Goal: Book appointment/travel/reservation

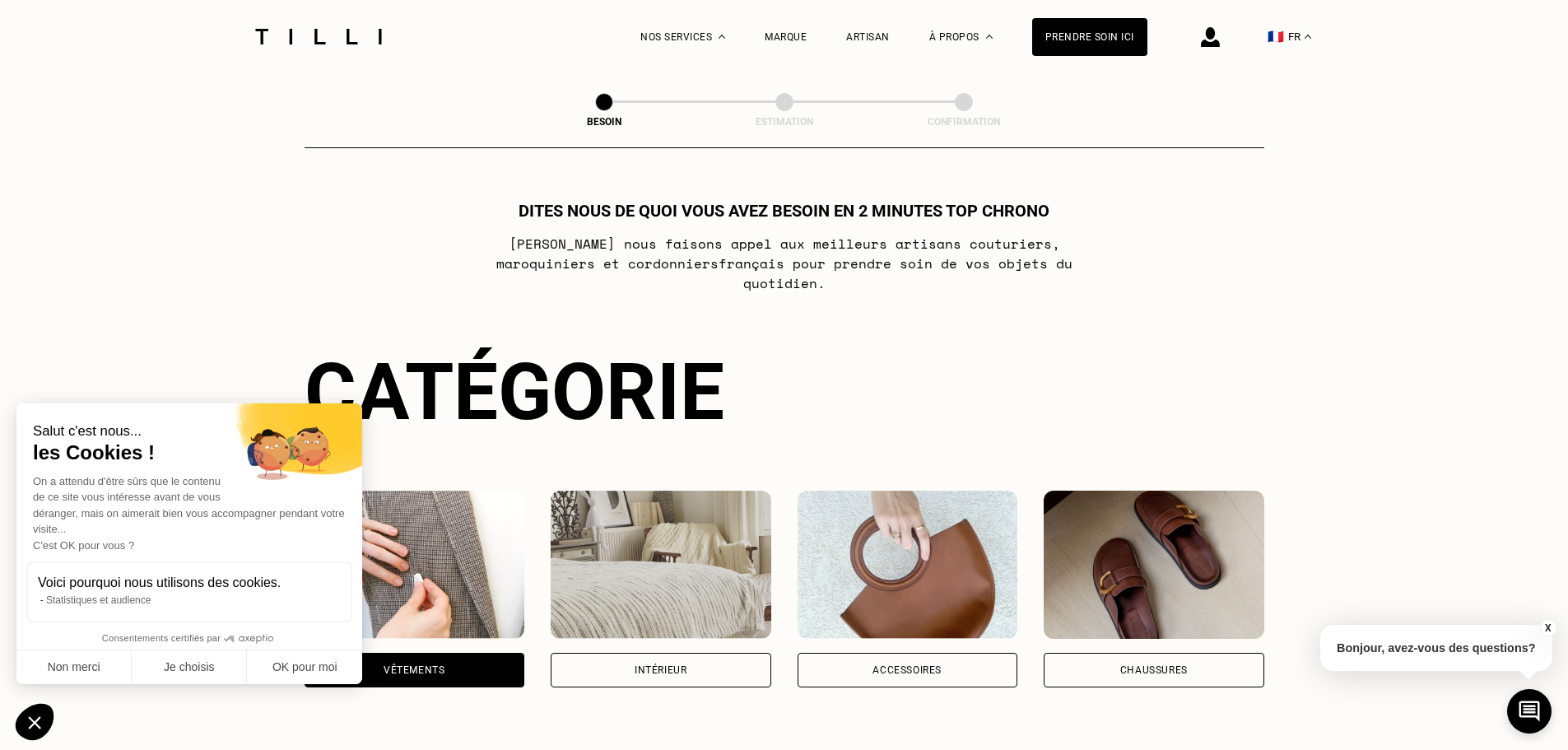
scroll to position [539, 0]
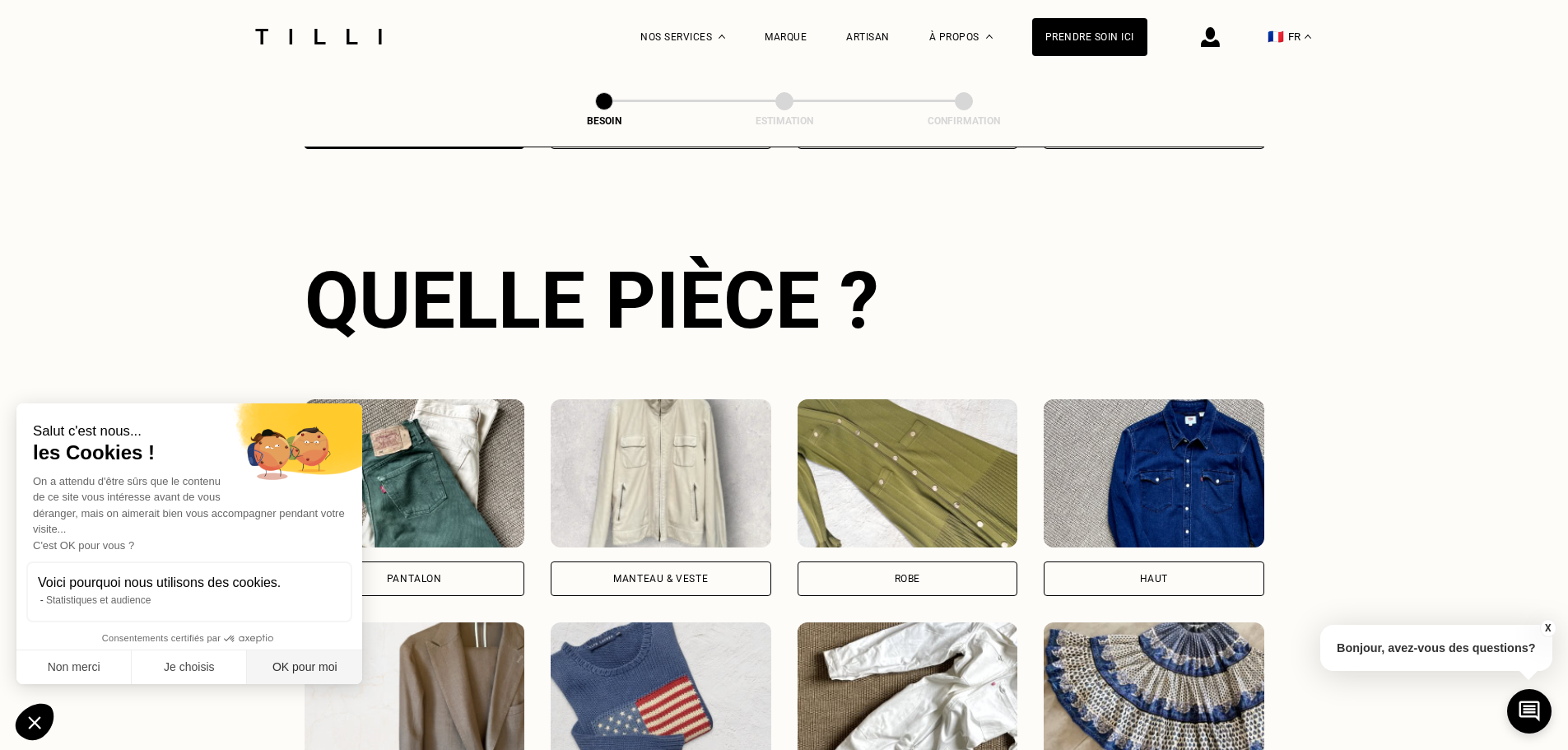
click at [272, 670] on button "OK pour moi" at bounding box center [305, 667] width 116 height 34
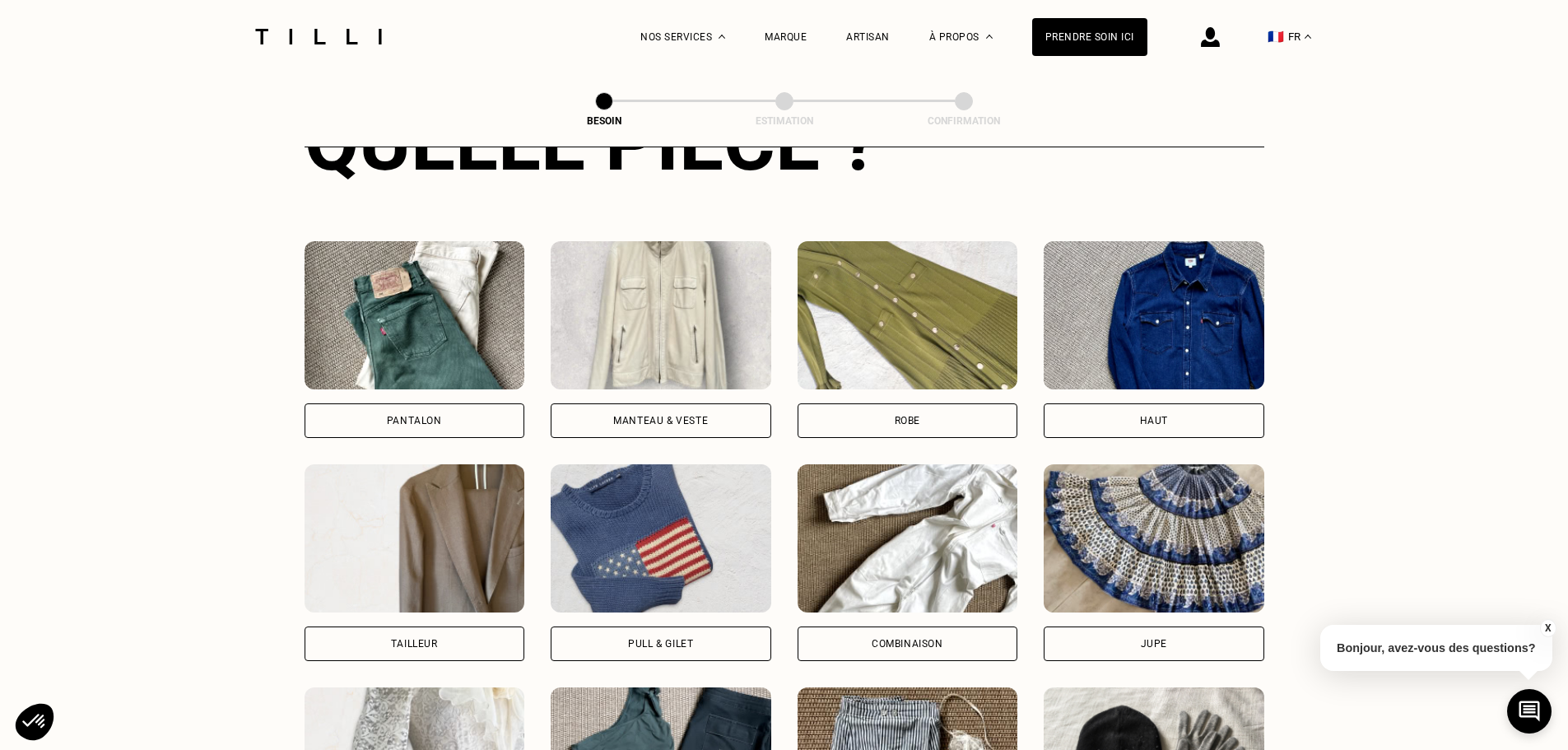
scroll to position [950, 0]
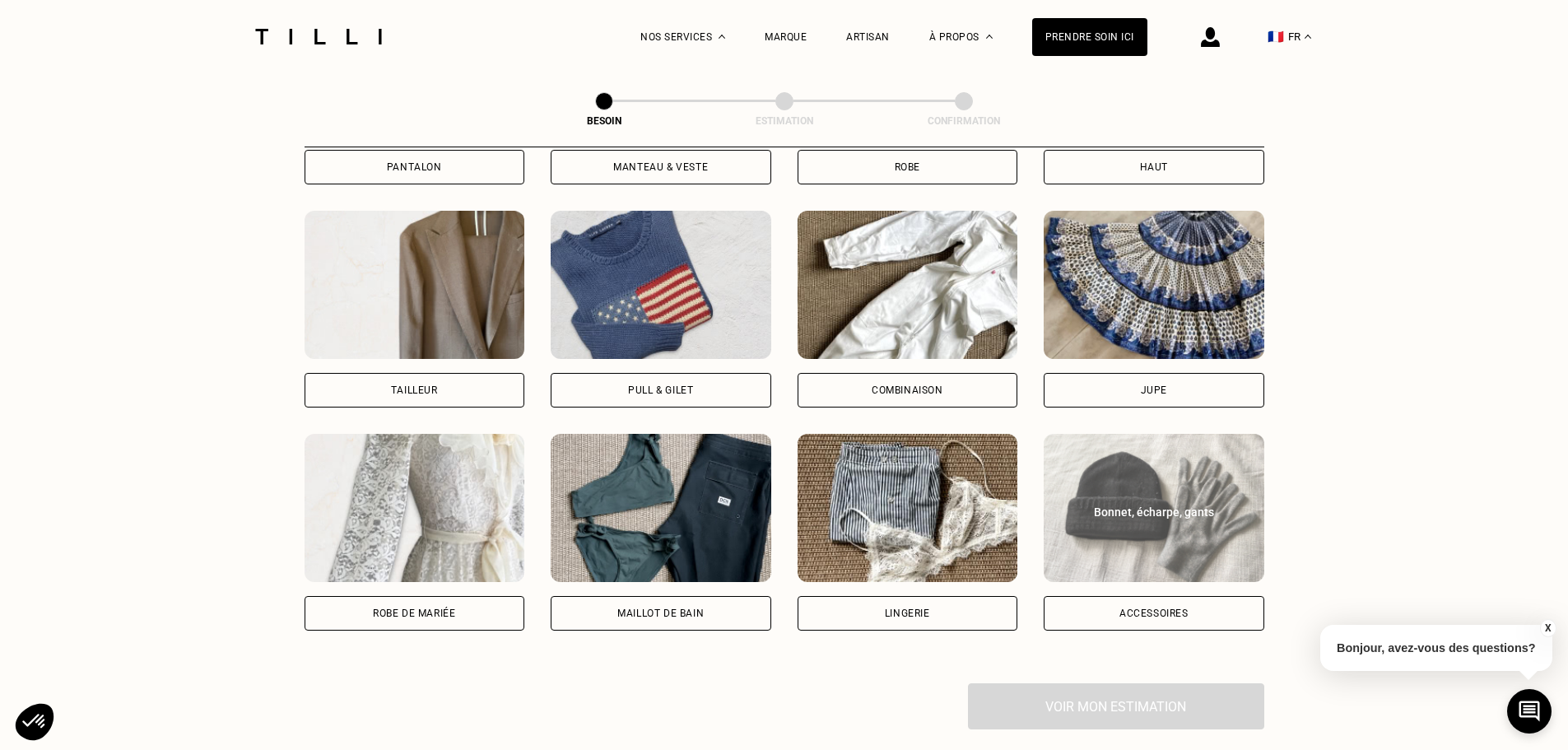
click at [1148, 504] on div "Bonnet, écharpe, gants" at bounding box center [1154, 512] width 184 height 17
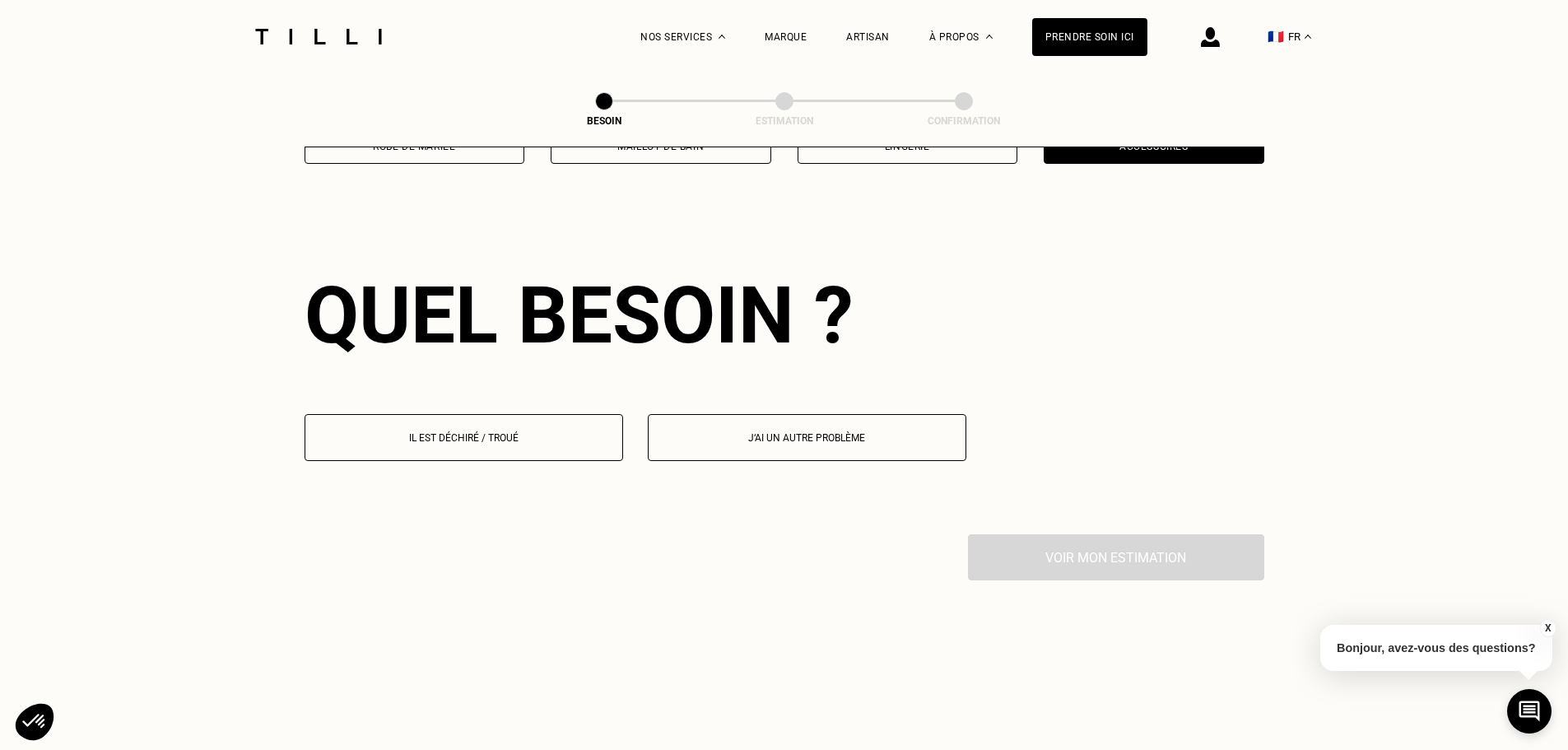
scroll to position [1435, 0]
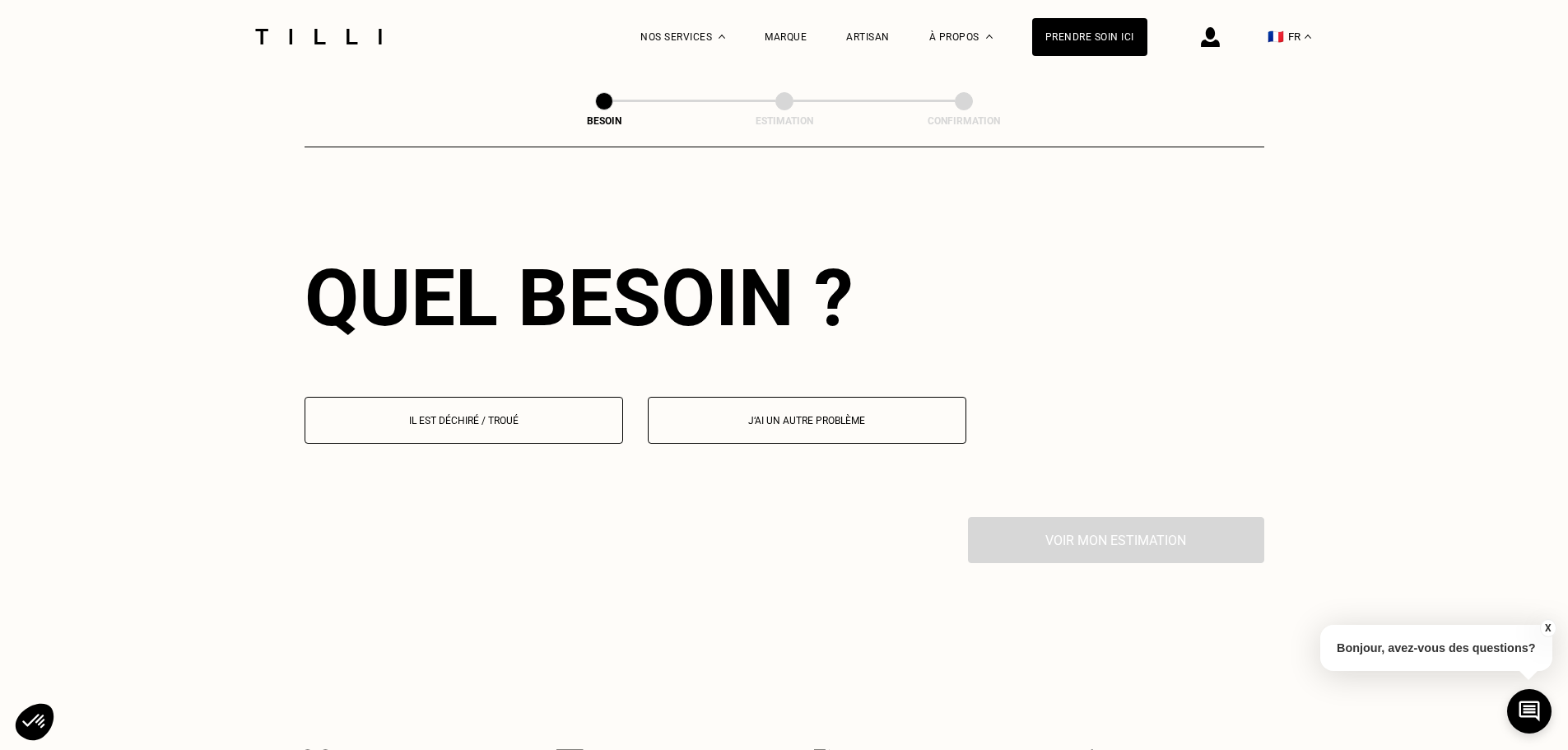
click at [525, 415] on p "Il est déchiré / troué" at bounding box center [463, 421] width 301 height 12
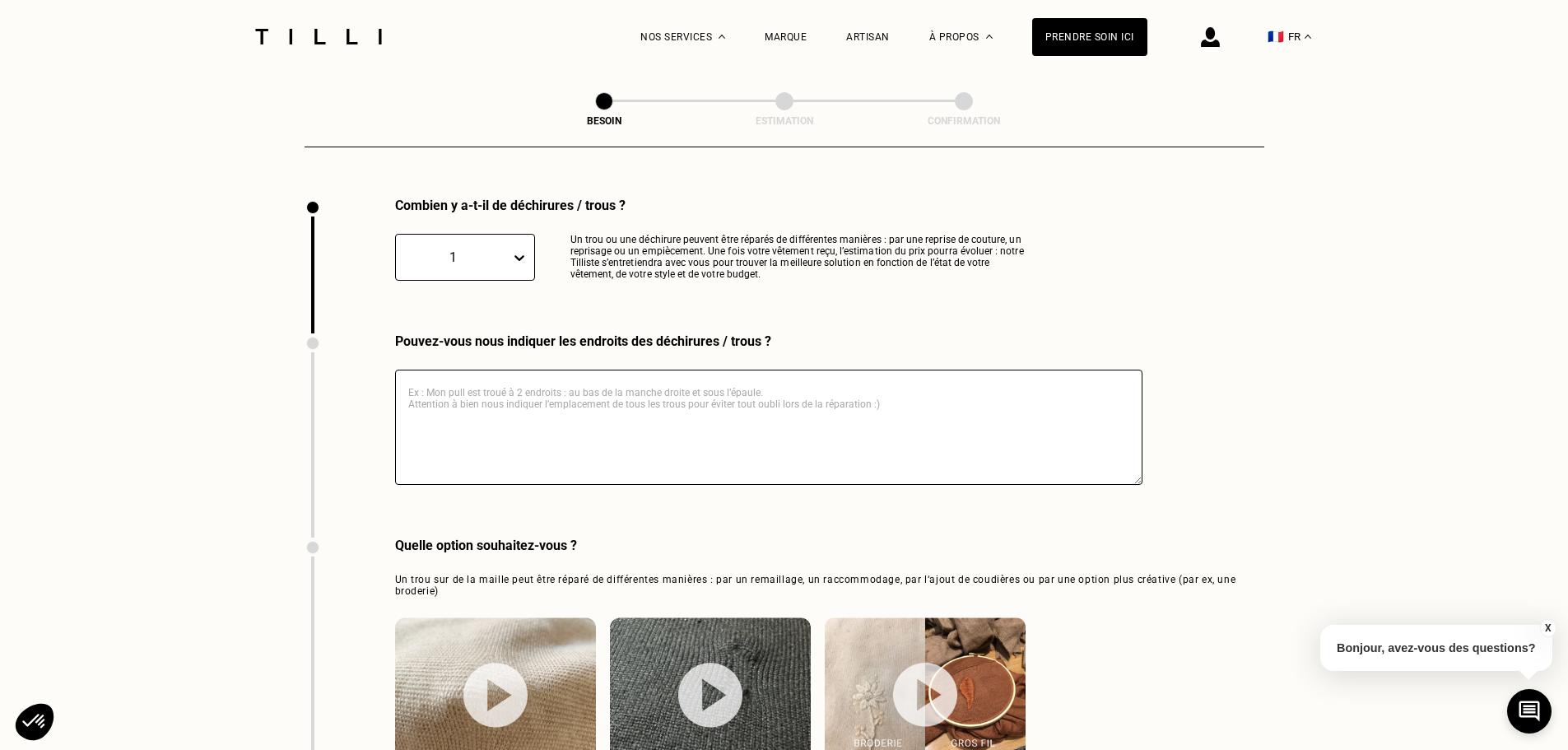
scroll to position [1755, 0]
click at [636, 370] on textarea at bounding box center [769, 427] width 747 height 116
type textarea "M"
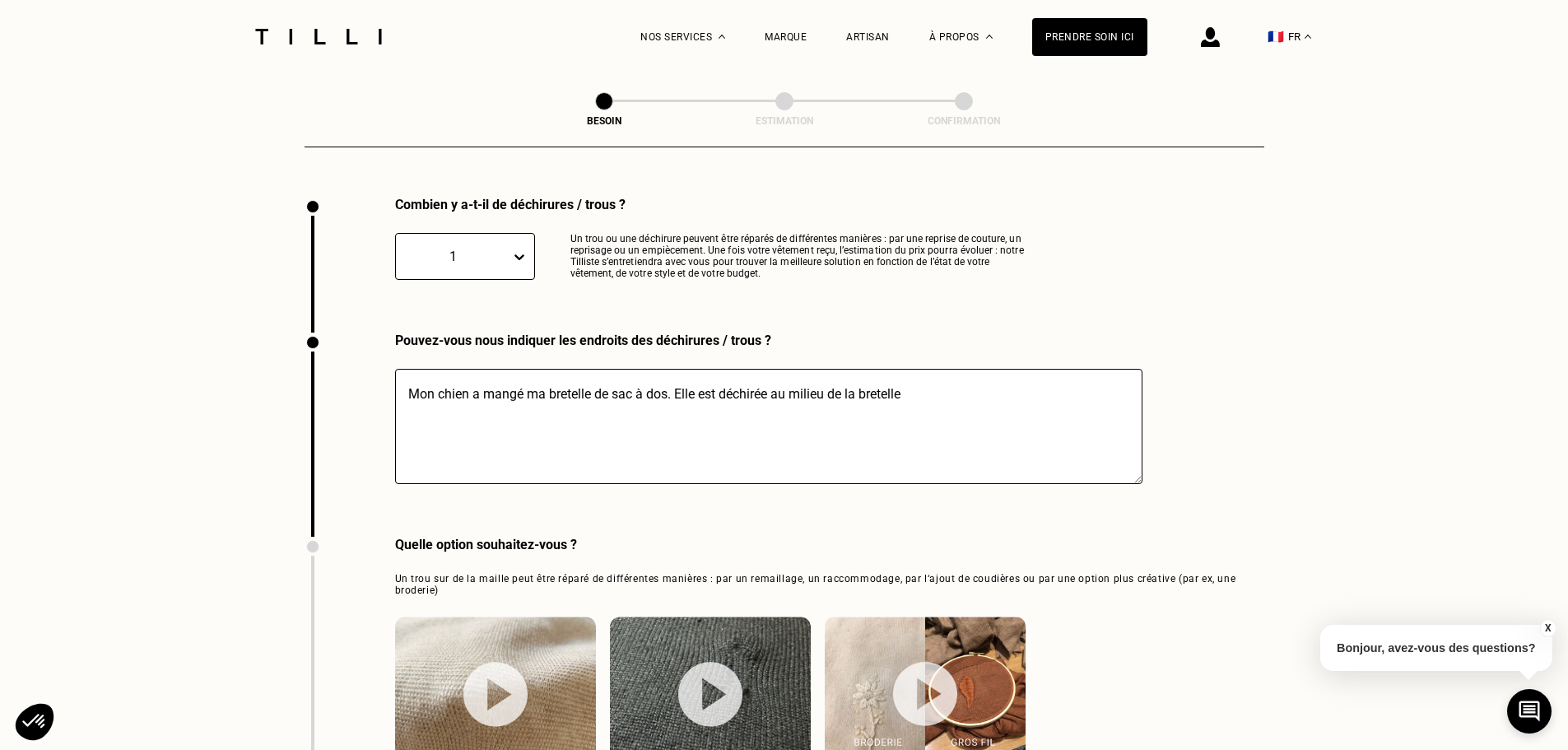
drag, startPoint x: 720, startPoint y: 383, endPoint x: 678, endPoint y: 378, distance: 42.3
click at [678, 378] on textarea "Mon chien a mangé ma bretelle de sac à dos. Elle est déchirée au milieu de la b…" at bounding box center [769, 427] width 747 height 116
click at [951, 374] on textarea "Mon chien a mangé ma bretelle de sac à dos. La déchirure est au milieu de la br…" at bounding box center [769, 427] width 747 height 116
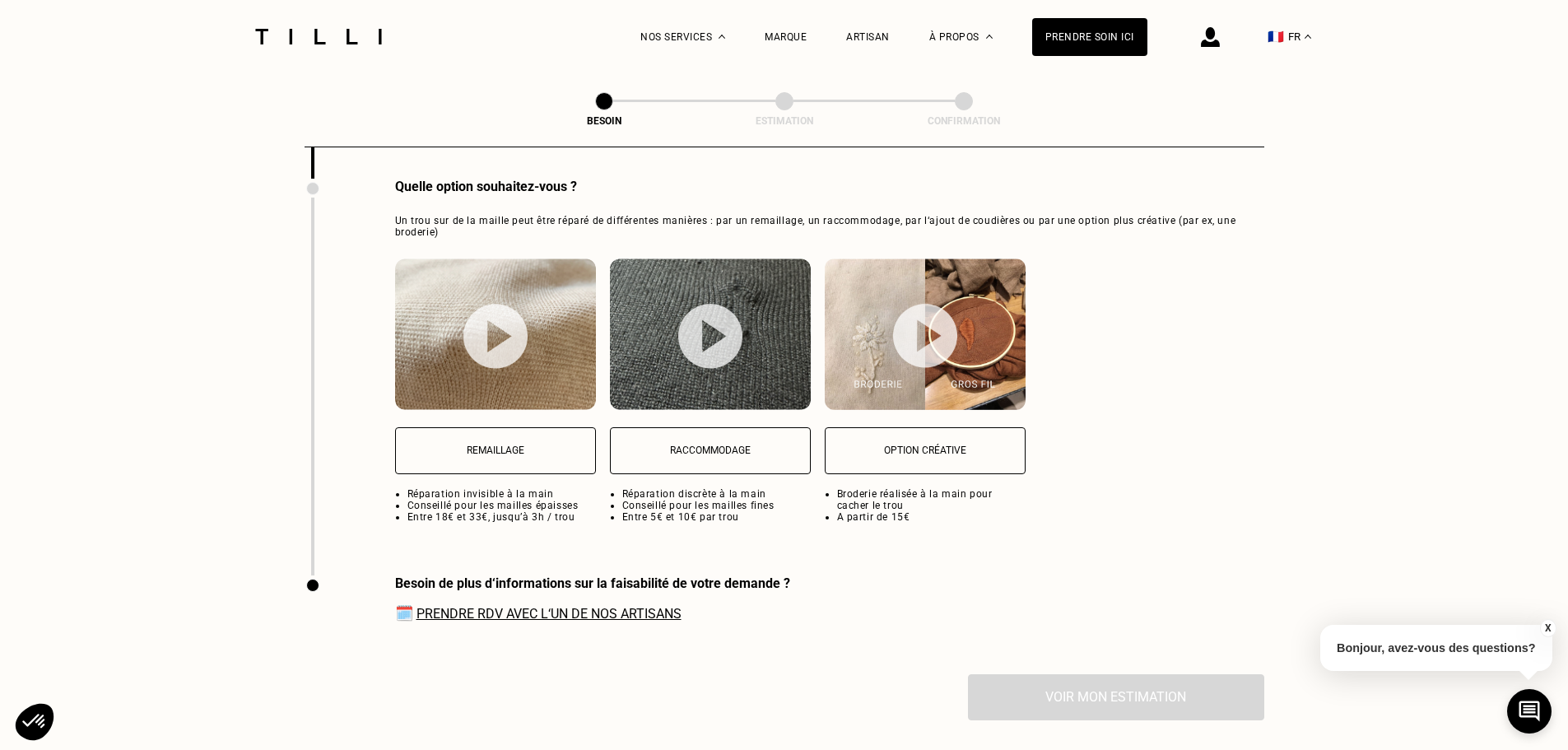
scroll to position [2084, 0]
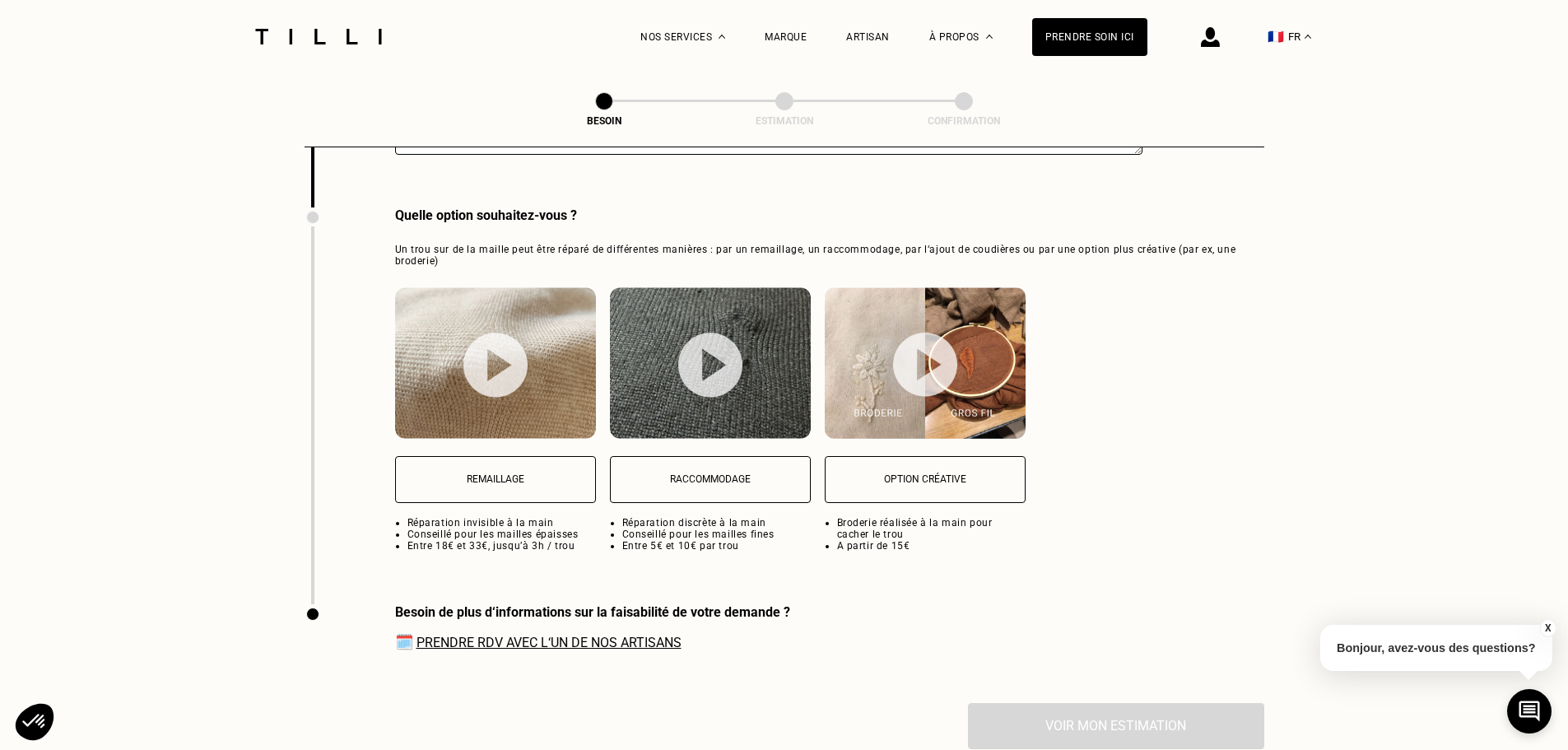
type textarea "Mon chien a mangé ma bretelle de sac à dos. La déchirure est au milieu de la br…"
click at [547, 457] on button "Remaillage" at bounding box center [496, 479] width 201 height 47
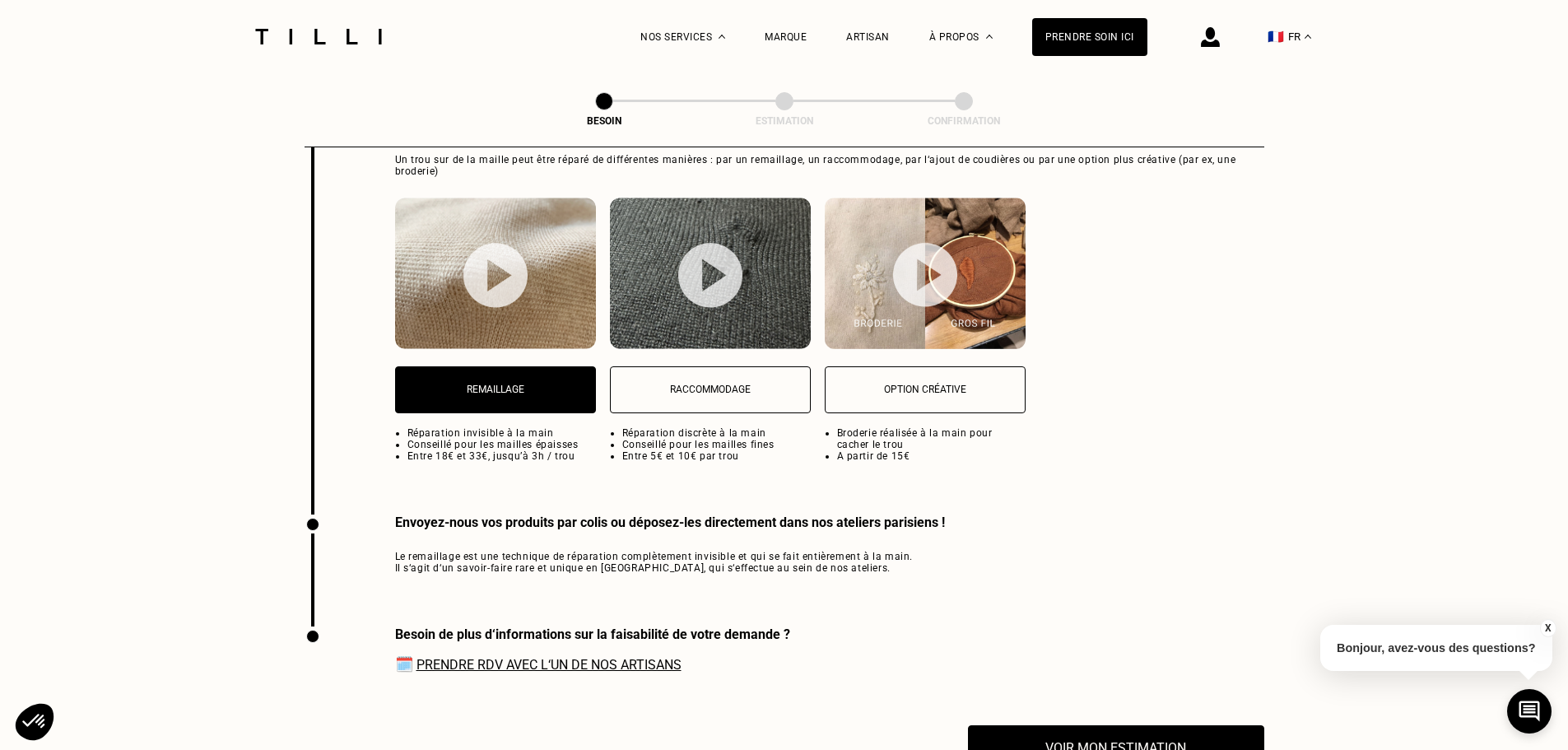
scroll to position [2145, 0]
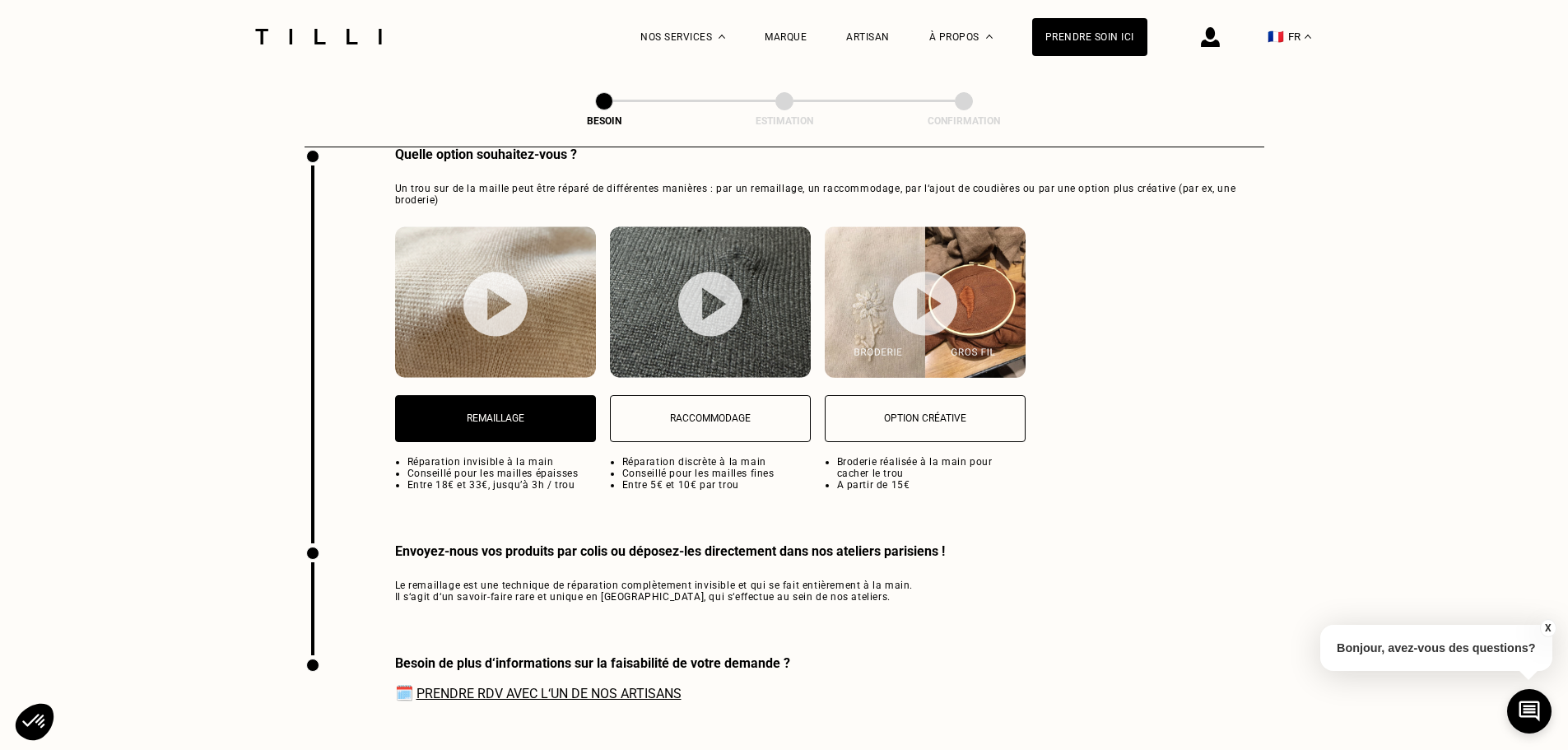
click at [471, 686] on link "Prendre RDV avec l‘un de nos artisans" at bounding box center [549, 694] width 265 height 16
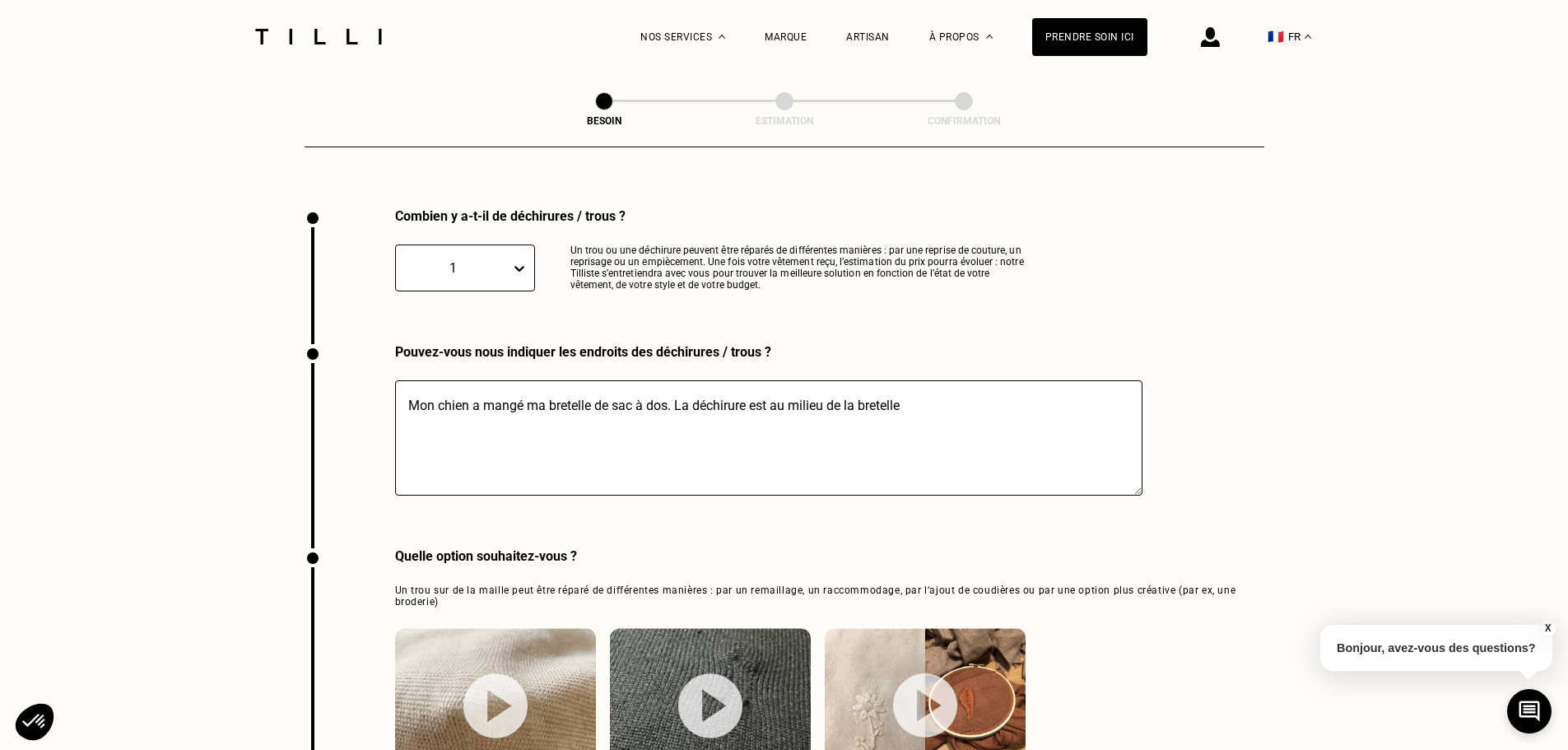
scroll to position [1404, 0]
